Goal: Information Seeking & Learning: Learn about a topic

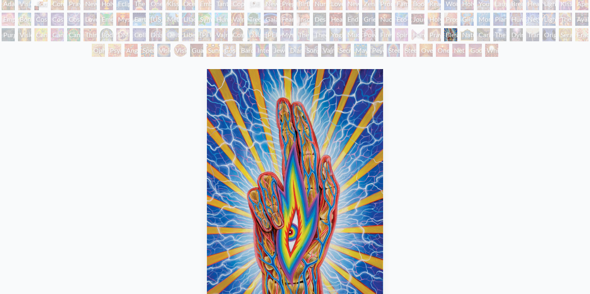
scroll to position [53, 0]
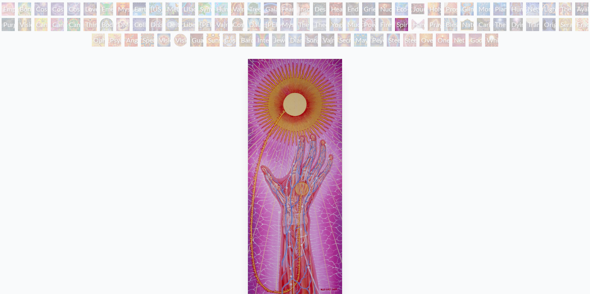
scroll to position [65, 0]
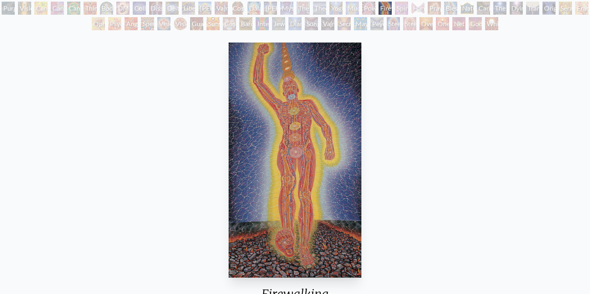
scroll to position [81, 0]
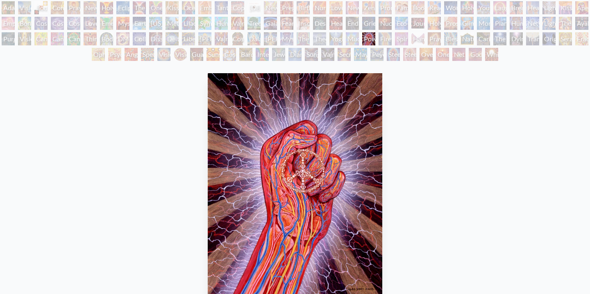
scroll to position [51, 0]
click at [350, 44] on div "Mudra" at bounding box center [352, 39] width 13 height 13
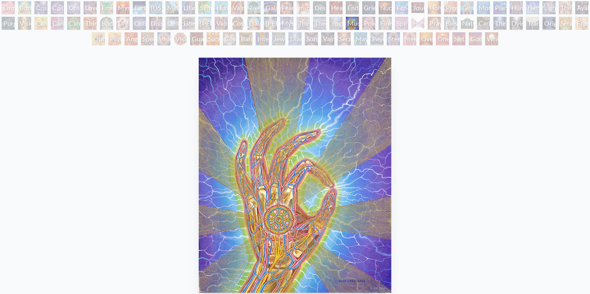
scroll to position [66, 0]
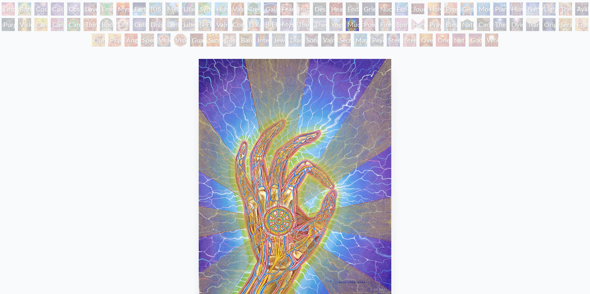
click at [342, 26] on div "Yogi & the Möbius Sphere" at bounding box center [335, 24] width 13 height 13
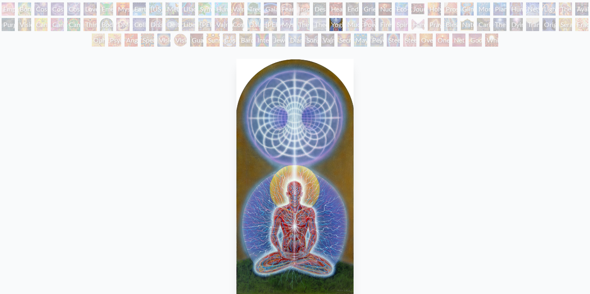
click at [326, 24] on div "Theologue" at bounding box center [319, 24] width 13 height 13
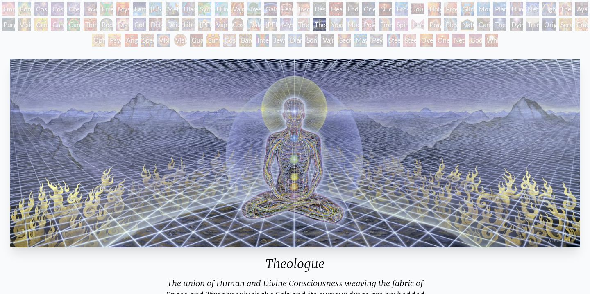
click at [306, 25] on div "The Seer" at bounding box center [302, 24] width 13 height 13
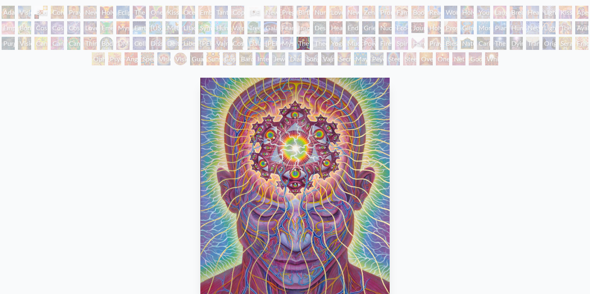
scroll to position [33, 0]
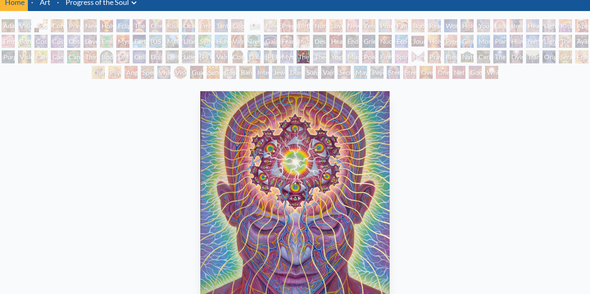
click at [195, 55] on div "Liberation Through Seeing" at bounding box center [188, 56] width 13 height 13
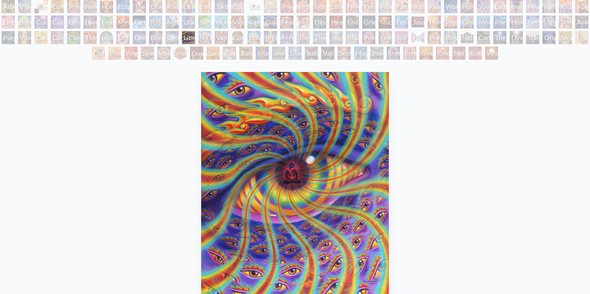
scroll to position [41, 0]
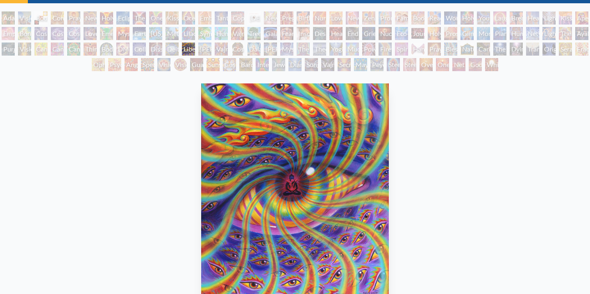
click at [211, 46] on div "[PERSON_NAME]" at bounding box center [204, 49] width 13 height 13
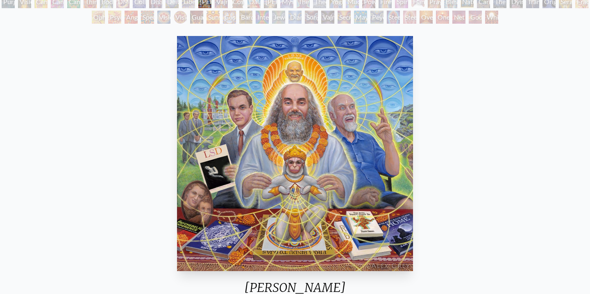
scroll to position [89, 0]
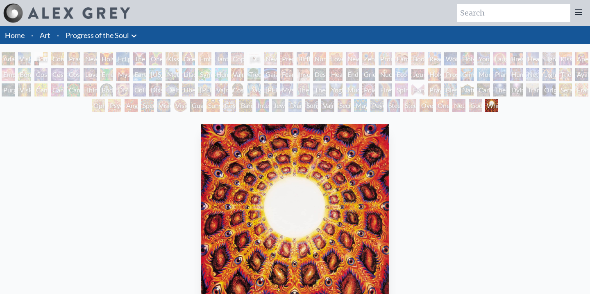
click at [175, 75] on div "Metamorphosis" at bounding box center [171, 74] width 13 height 13
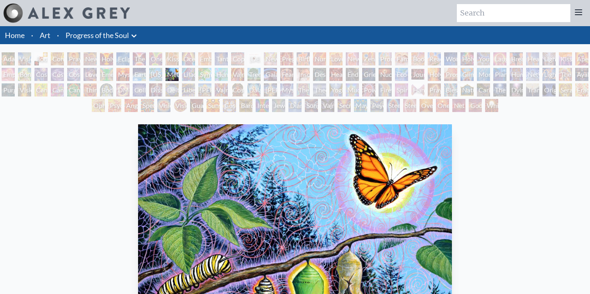
click at [454, 90] on div "Blessing Hand" at bounding box center [450, 90] width 13 height 13
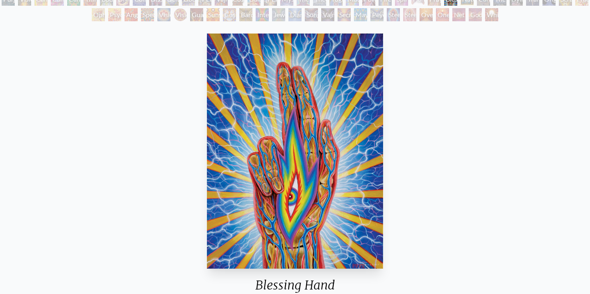
scroll to position [90, 0]
